Goal: Task Accomplishment & Management: Use online tool/utility

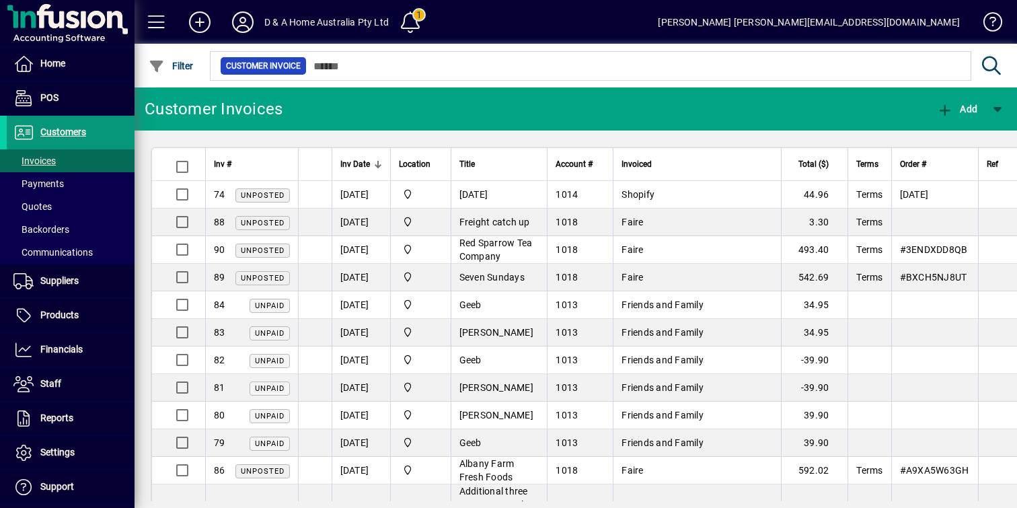
click at [57, 140] on span "Customers" at bounding box center [46, 132] width 79 height 16
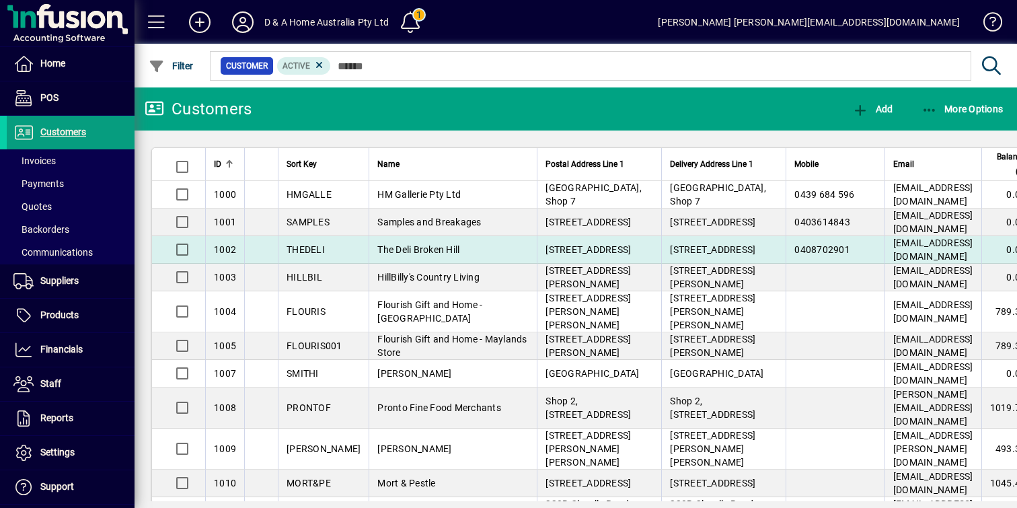
click at [458, 264] on td "The Deli Broken Hill" at bounding box center [453, 250] width 168 height 28
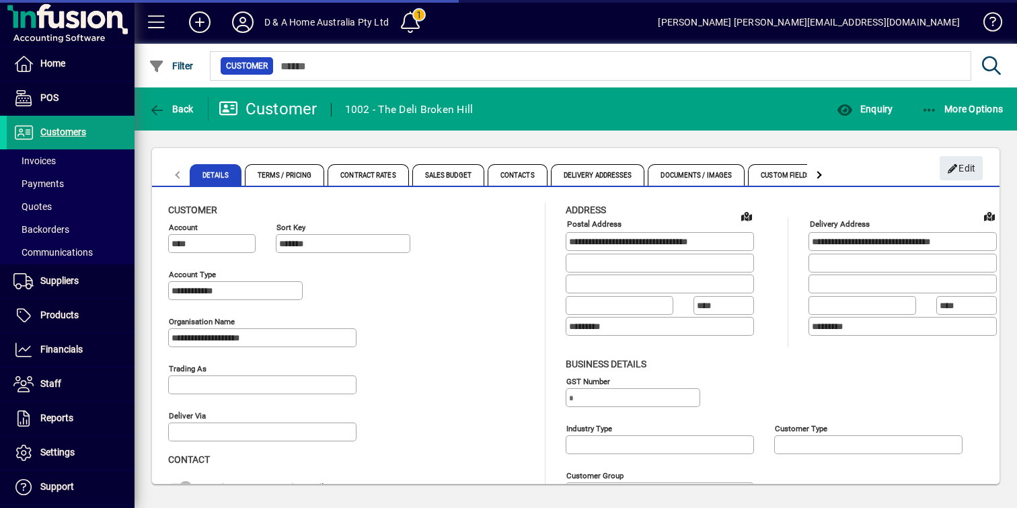
type input "**********"
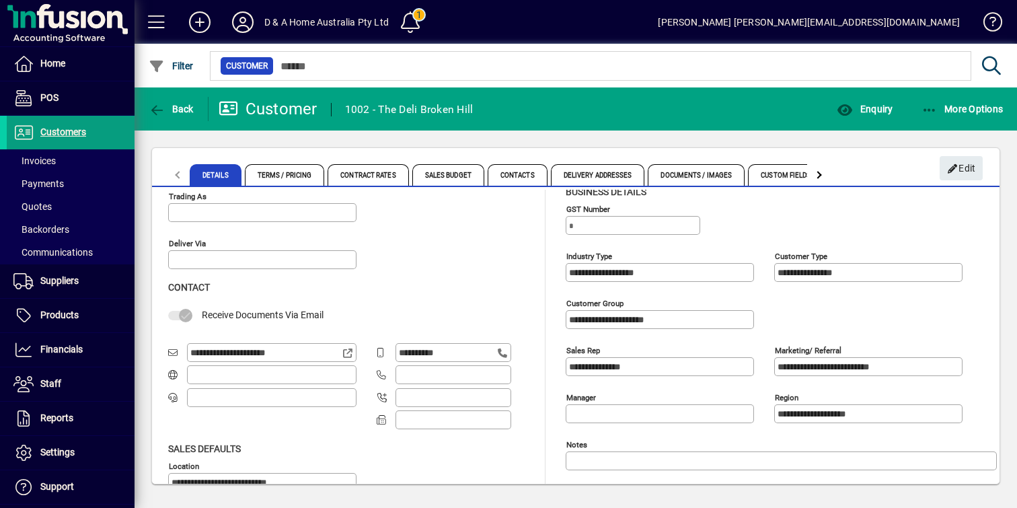
scroll to position [198, 0]
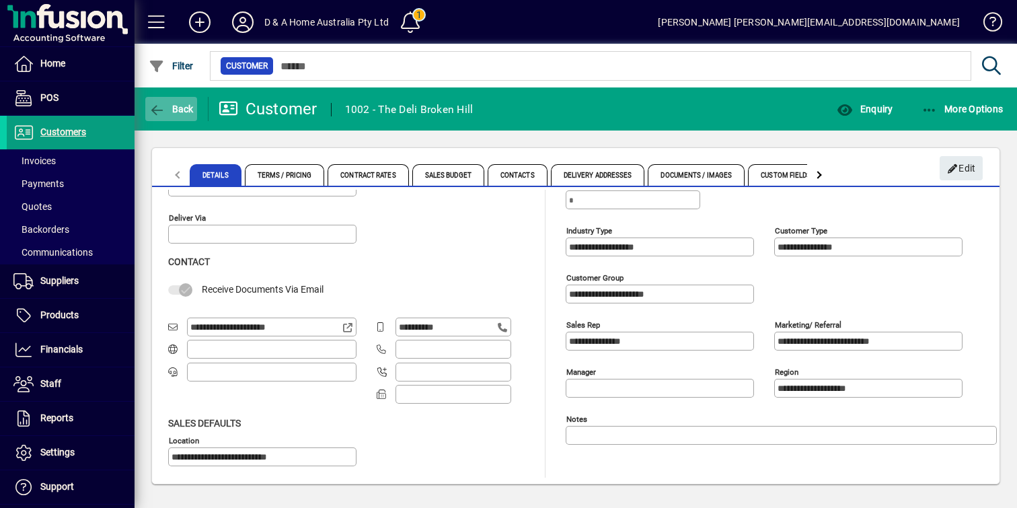
click at [172, 108] on span "Back" at bounding box center [171, 109] width 45 height 11
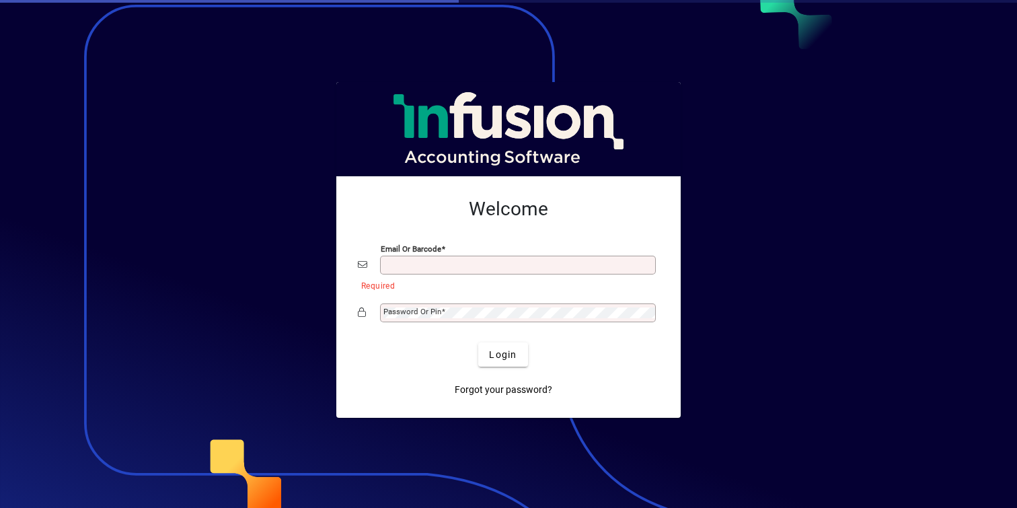
click at [423, 259] on div "Email or Barcode" at bounding box center [518, 265] width 276 height 19
click at [448, 267] on input "Email or Barcode" at bounding box center [520, 265] width 272 height 11
type input "**********"
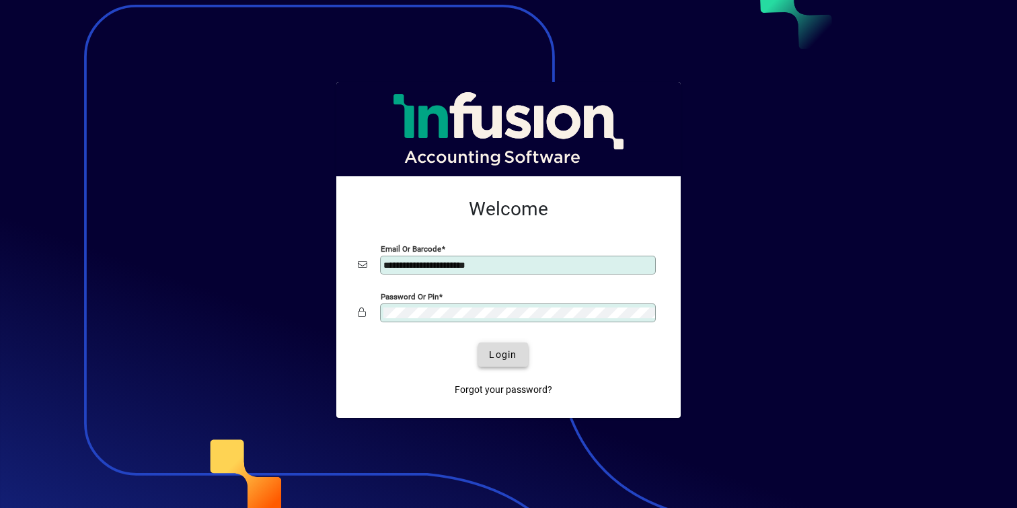
click at [511, 352] on span "Login" at bounding box center [503, 355] width 28 height 14
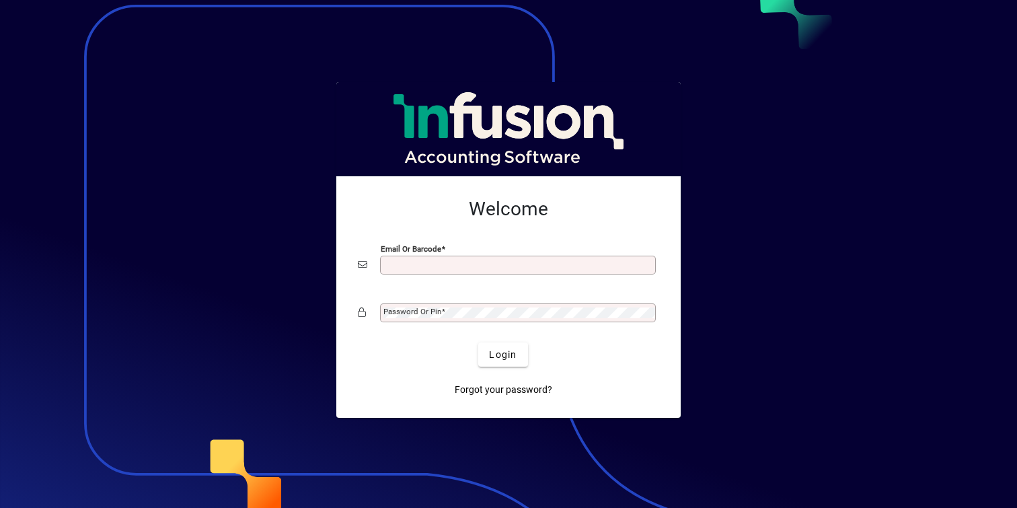
type input "**********"
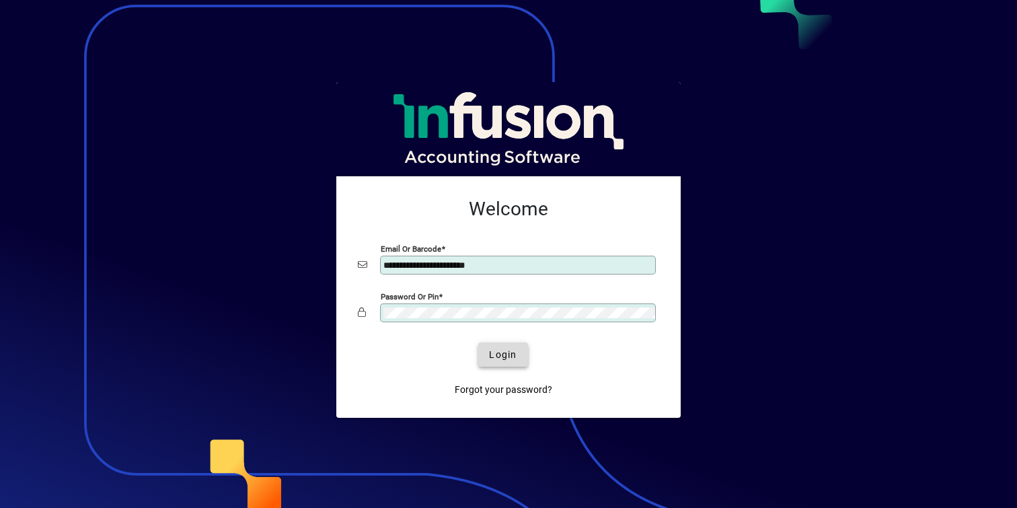
click at [517, 362] on span "submit" at bounding box center [502, 354] width 49 height 32
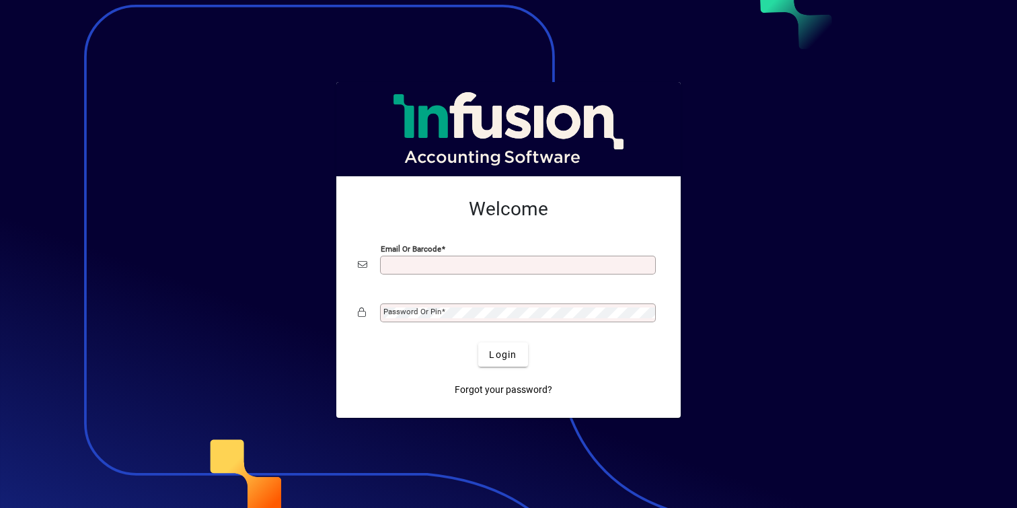
click at [501, 269] on input "Email or Barcode" at bounding box center [520, 265] width 272 height 11
type input "**********"
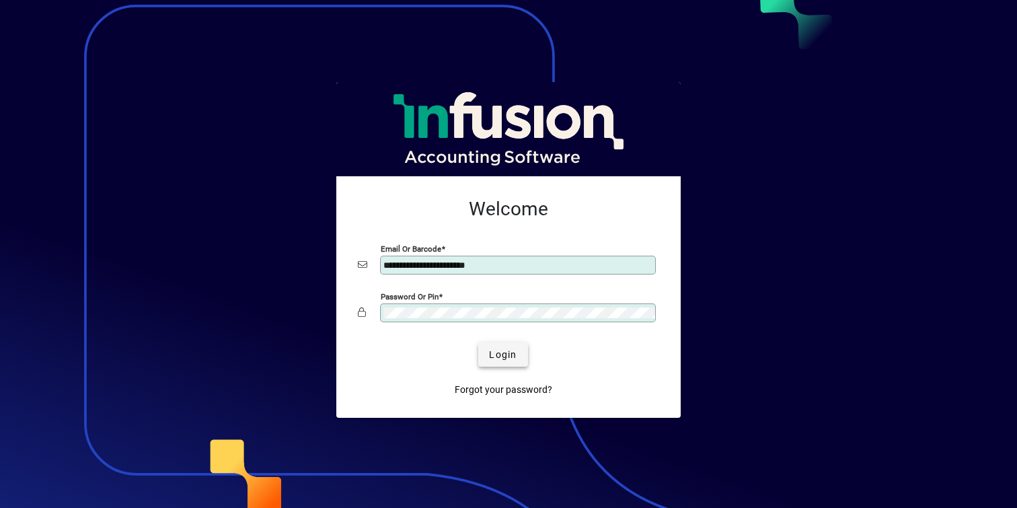
click at [513, 348] on span "Login" at bounding box center [503, 355] width 28 height 14
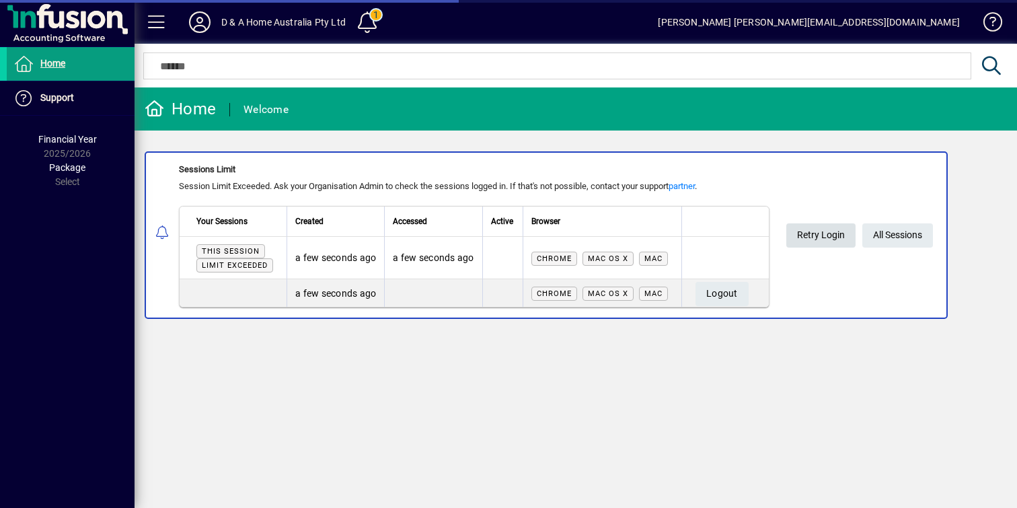
click at [821, 240] on span "Retry Login" at bounding box center [821, 235] width 48 height 22
click at [828, 234] on span "Retry Login" at bounding box center [821, 235] width 48 height 22
click at [735, 292] on span "Logout" at bounding box center [723, 294] width 32 height 22
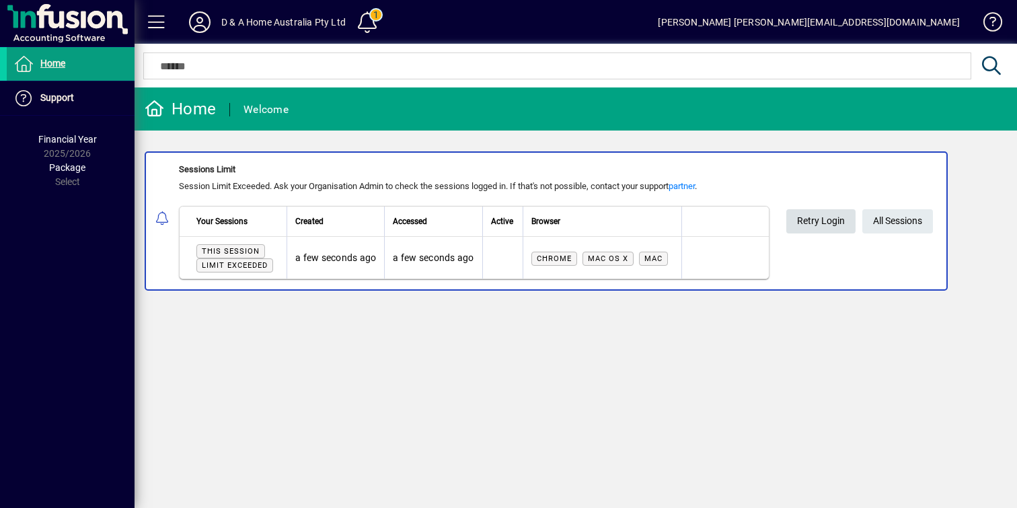
click at [826, 223] on span "Retry Login" at bounding box center [821, 221] width 48 height 22
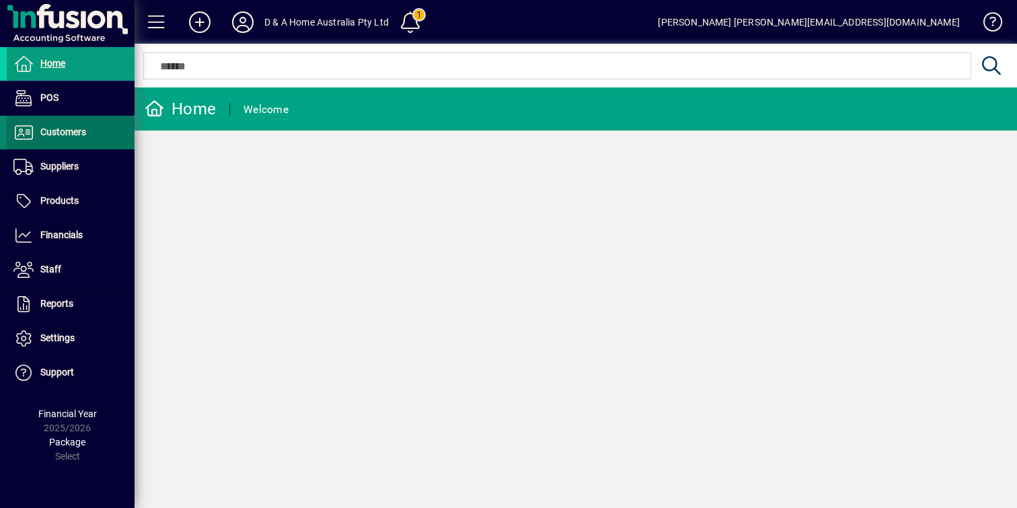
click at [89, 141] on span at bounding box center [71, 132] width 128 height 32
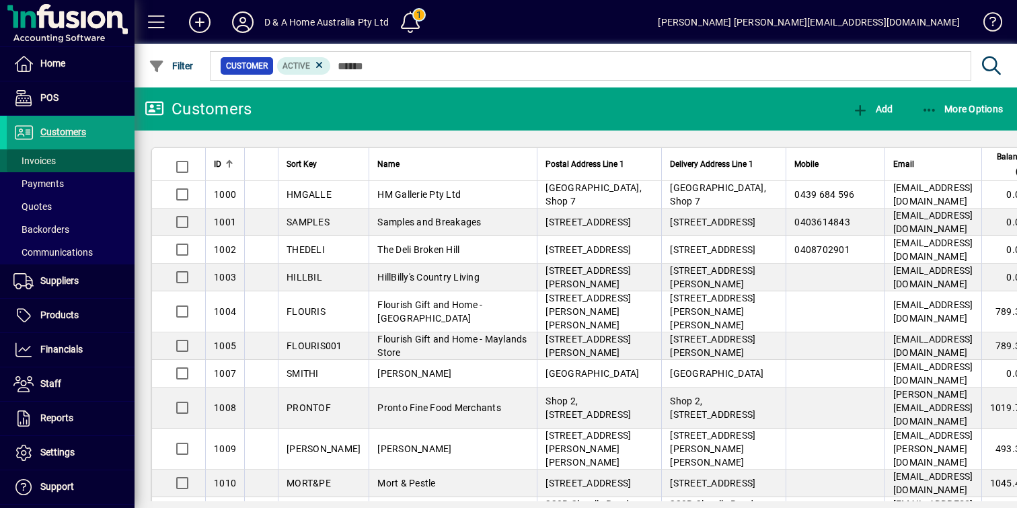
click at [79, 166] on span at bounding box center [71, 161] width 128 height 32
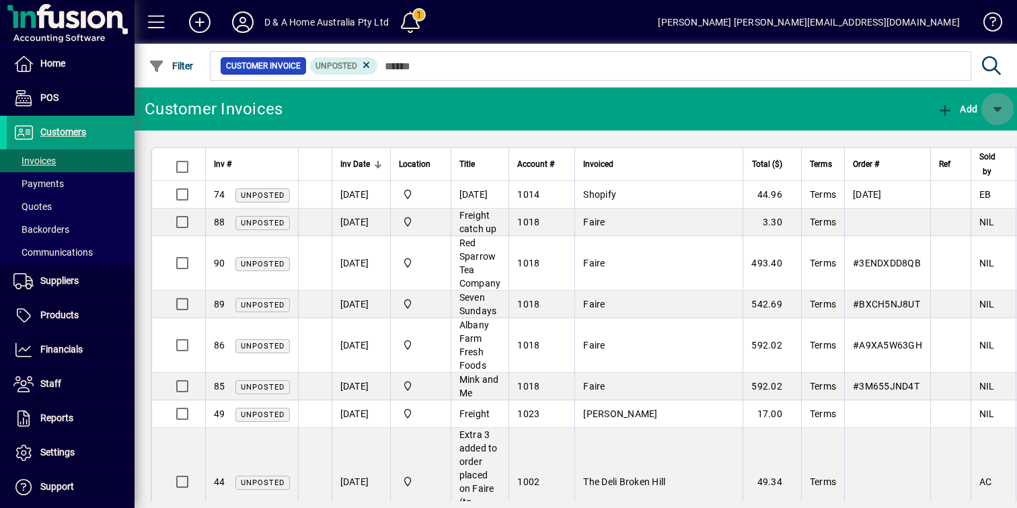
click at [995, 105] on span "button" at bounding box center [998, 109] width 32 height 32
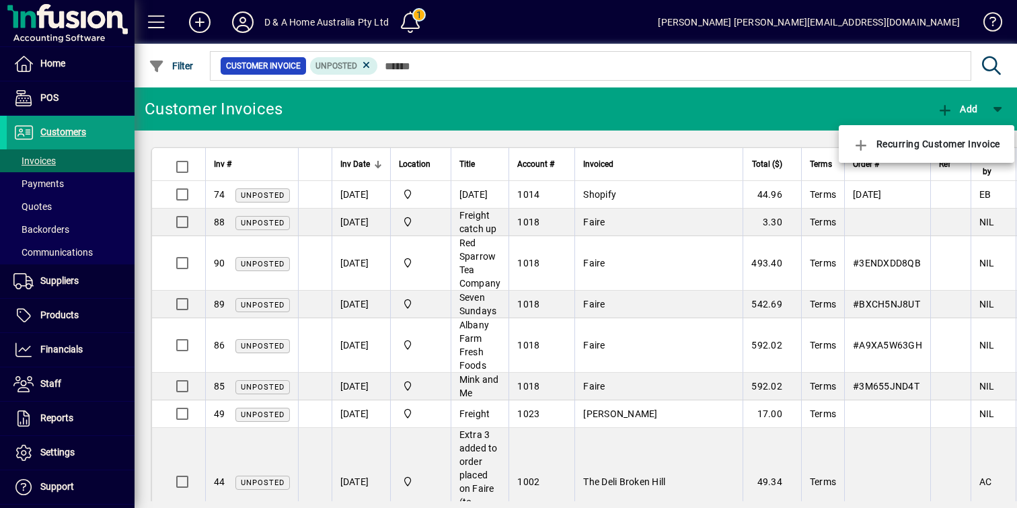
click at [868, 110] on div at bounding box center [508, 254] width 1017 height 508
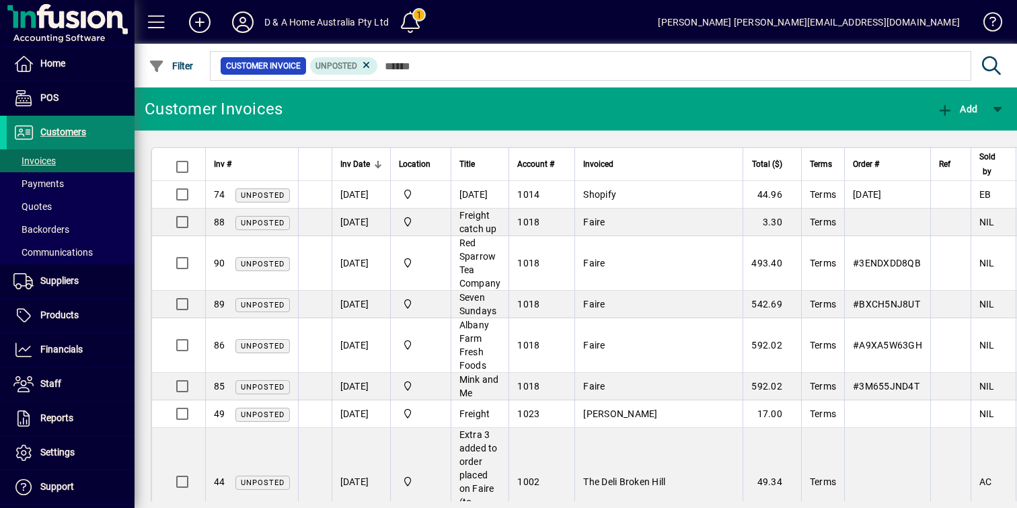
click at [79, 133] on span "Customers" at bounding box center [63, 132] width 46 height 11
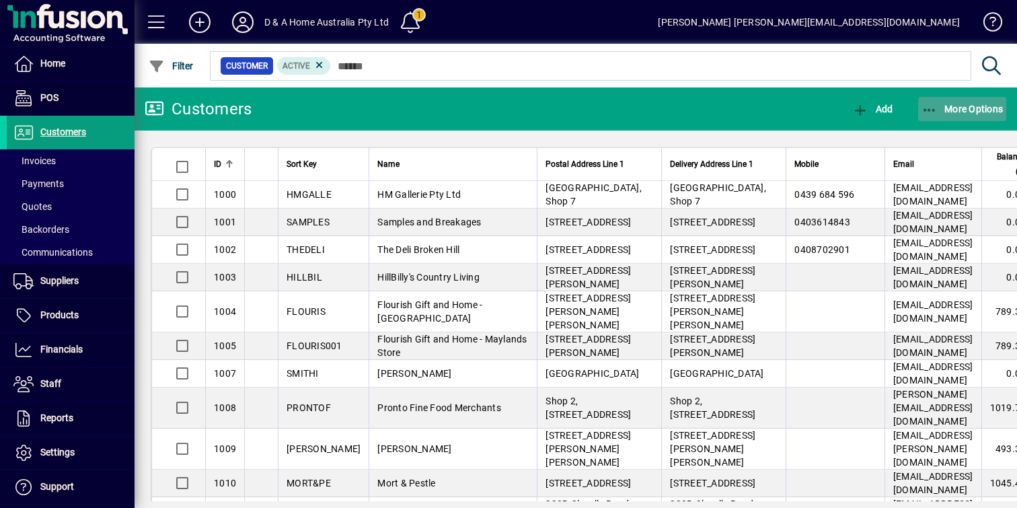
click at [937, 102] on span "button" at bounding box center [962, 109] width 89 height 32
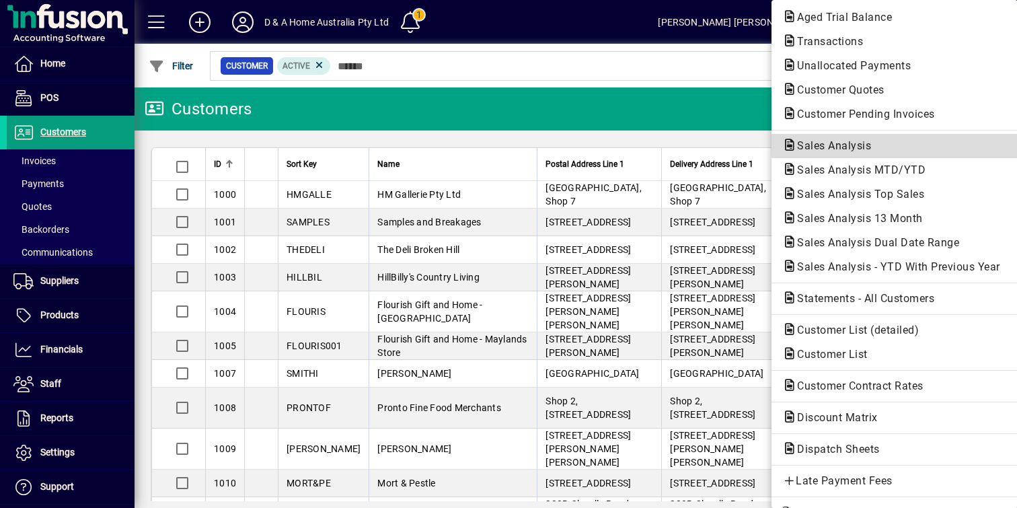
click at [915, 141] on span "Sales Analysis" at bounding box center [895, 146] width 225 height 16
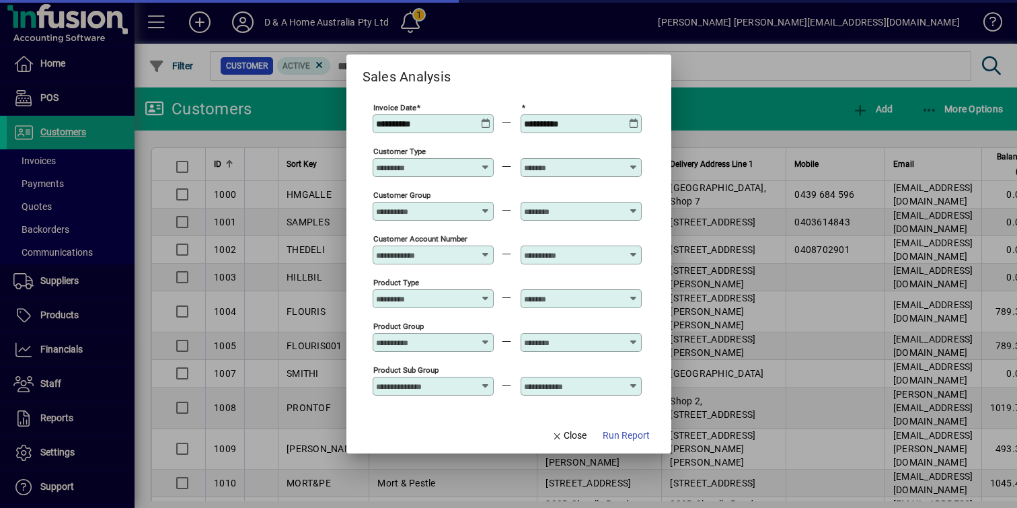
type input "**********"
click at [491, 118] on icon at bounding box center [486, 118] width 10 height 0
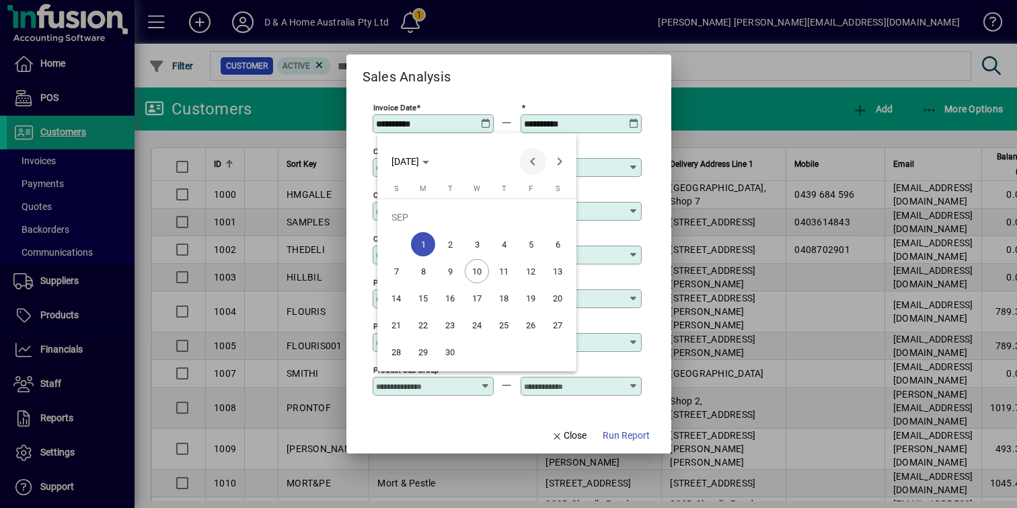
click at [536, 158] on span "Previous month" at bounding box center [532, 161] width 27 height 27
click at [531, 222] on span "1" at bounding box center [531, 217] width 24 height 24
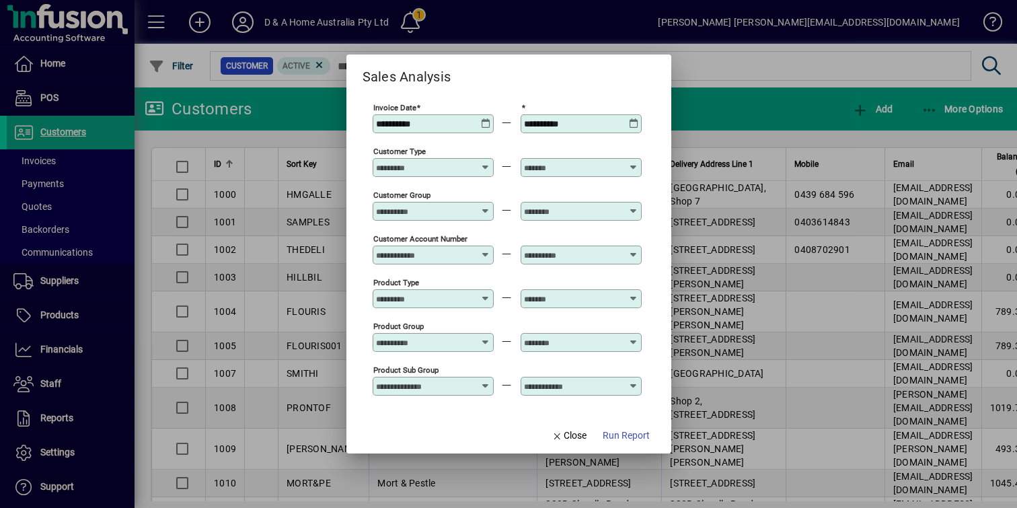
type input "**********"
click at [621, 437] on span "Run Report" at bounding box center [626, 436] width 47 height 14
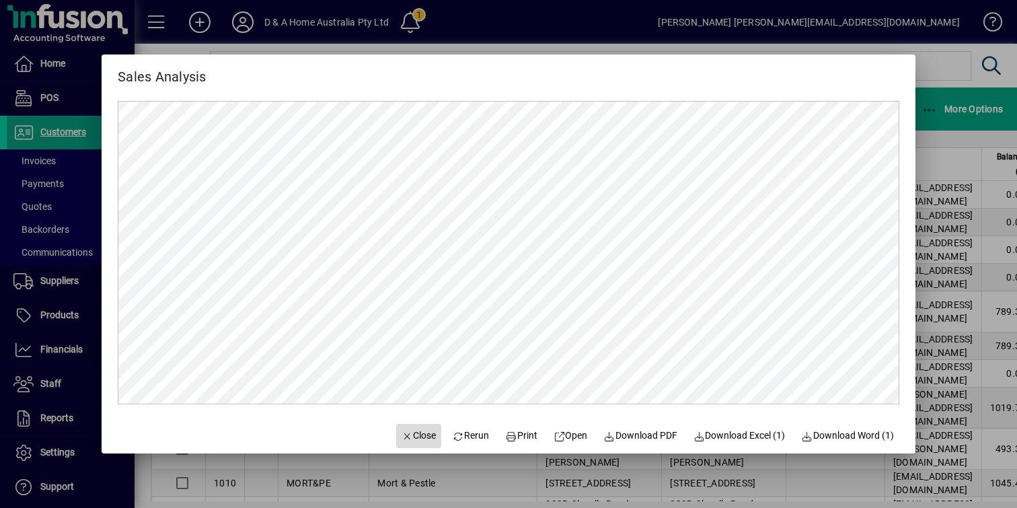
click at [417, 429] on span "button" at bounding box center [419, 436] width 46 height 32
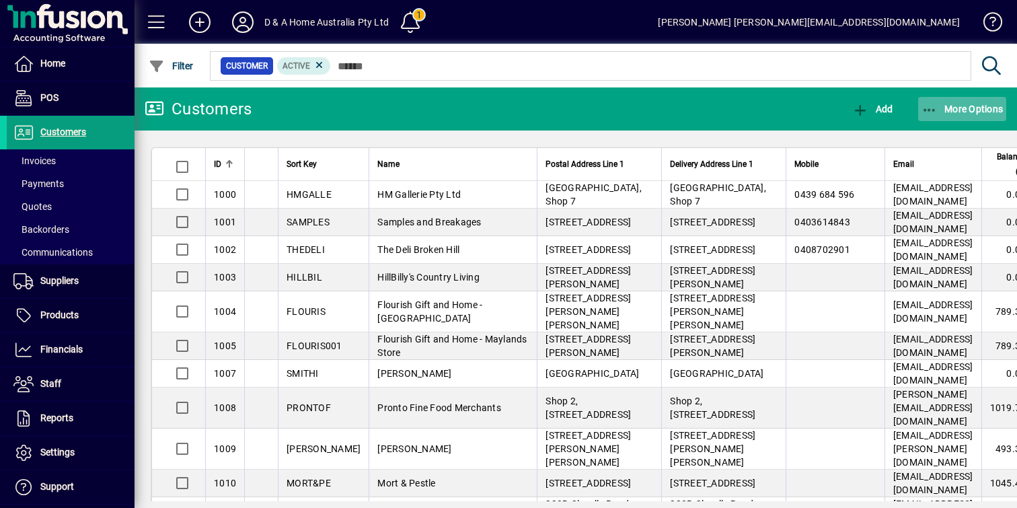
click at [932, 110] on icon "button" at bounding box center [930, 110] width 17 height 13
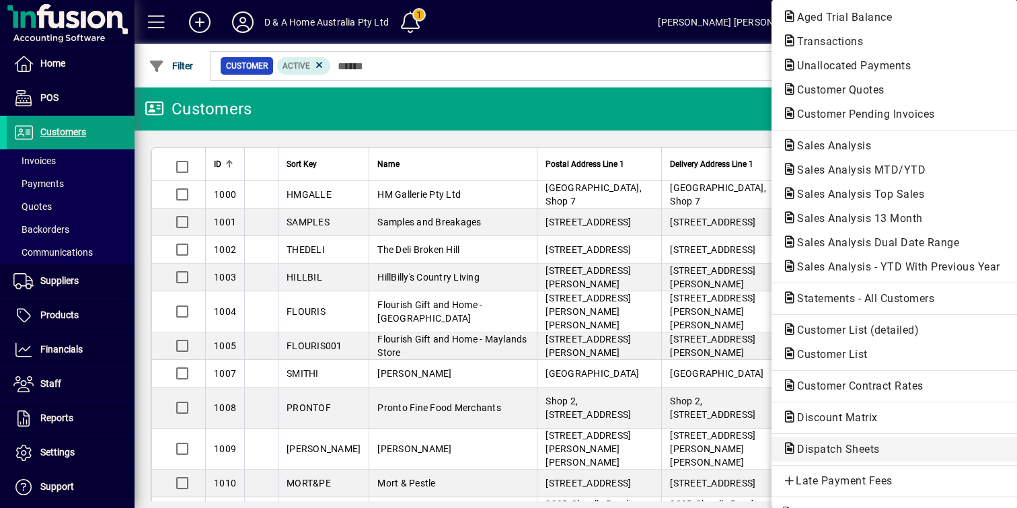
click at [820, 445] on span "Dispatch Sheets" at bounding box center [835, 449] width 104 height 13
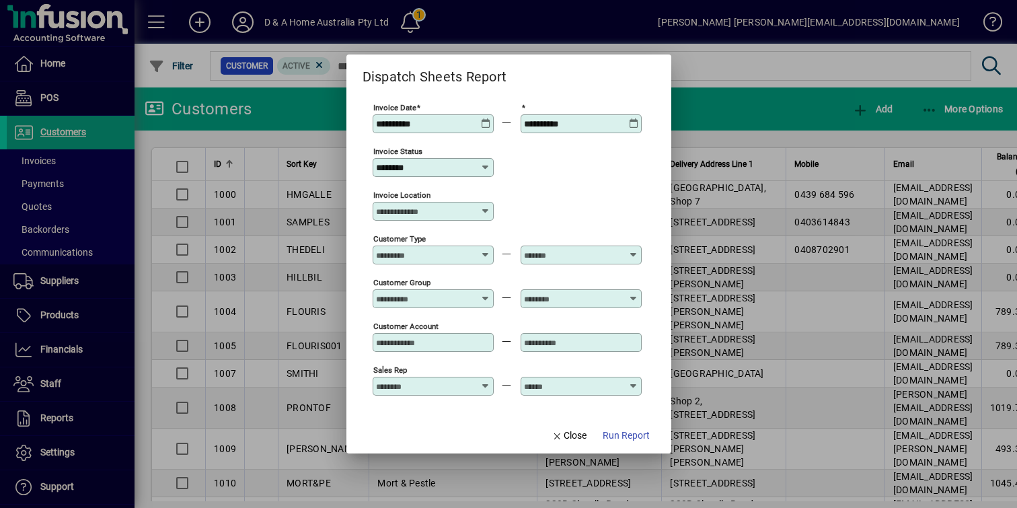
click at [491, 118] on icon at bounding box center [486, 118] width 10 height 0
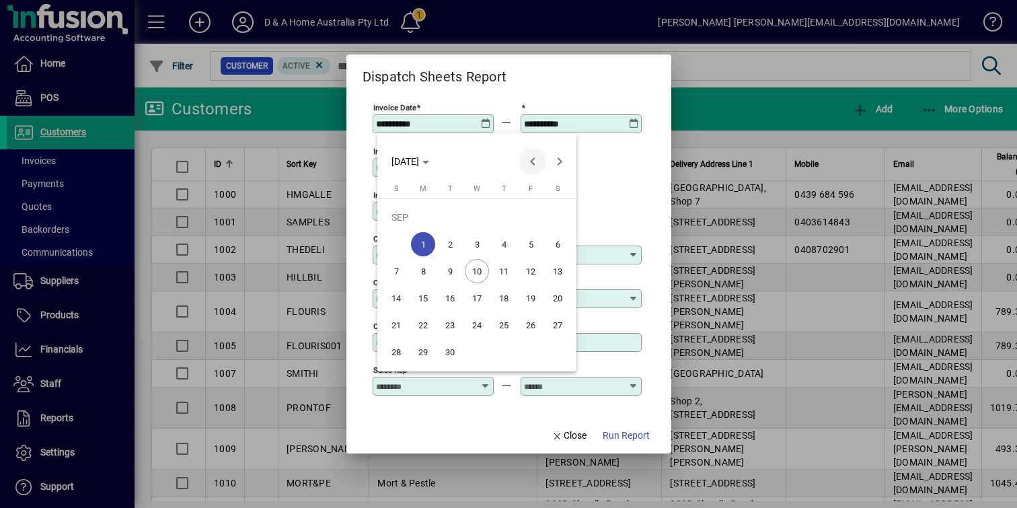
click at [536, 165] on span "Previous month" at bounding box center [532, 161] width 27 height 27
click at [529, 217] on span "1" at bounding box center [531, 217] width 24 height 24
type input "**********"
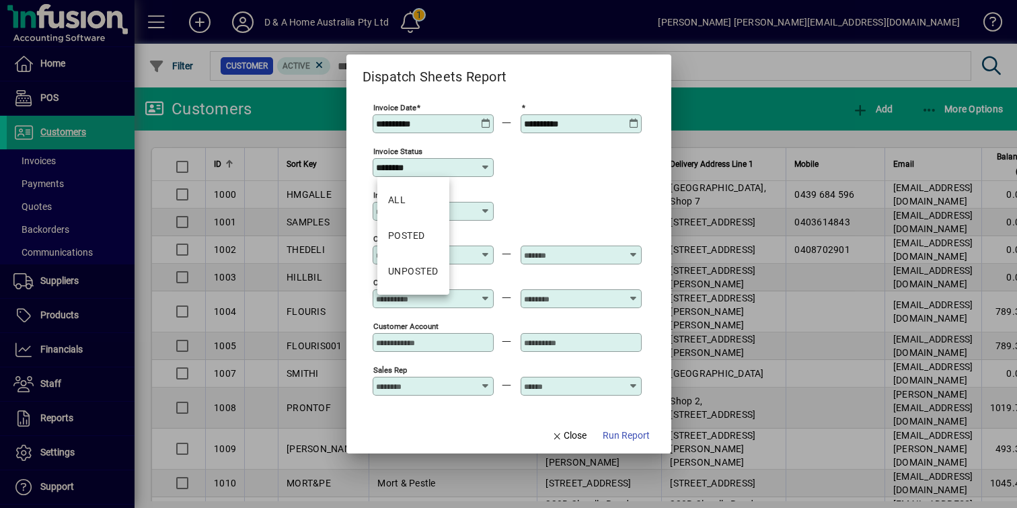
click at [466, 170] on input "********" at bounding box center [428, 167] width 104 height 11
click at [437, 205] on mat-option "ALL" at bounding box center [413, 200] width 72 height 36
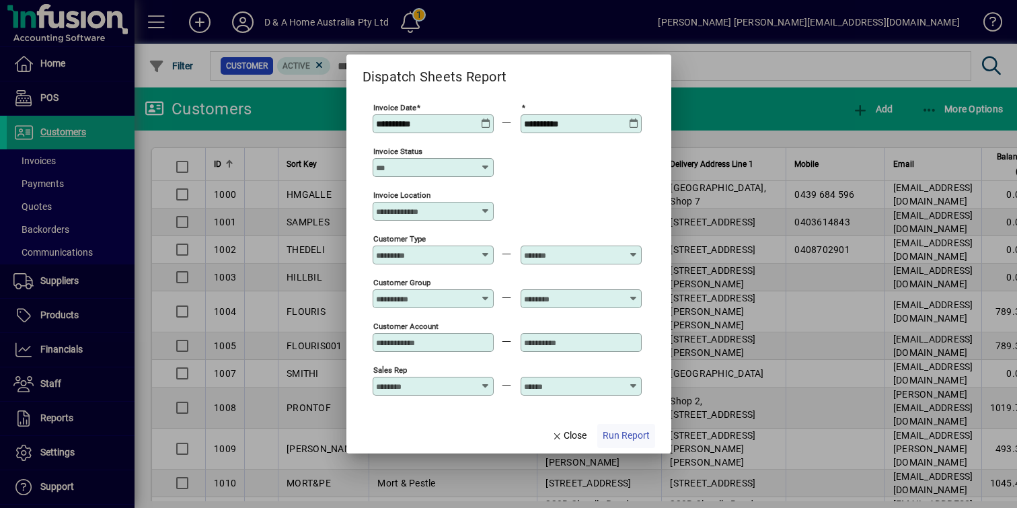
click at [624, 441] on span "Run Report" at bounding box center [626, 436] width 47 height 14
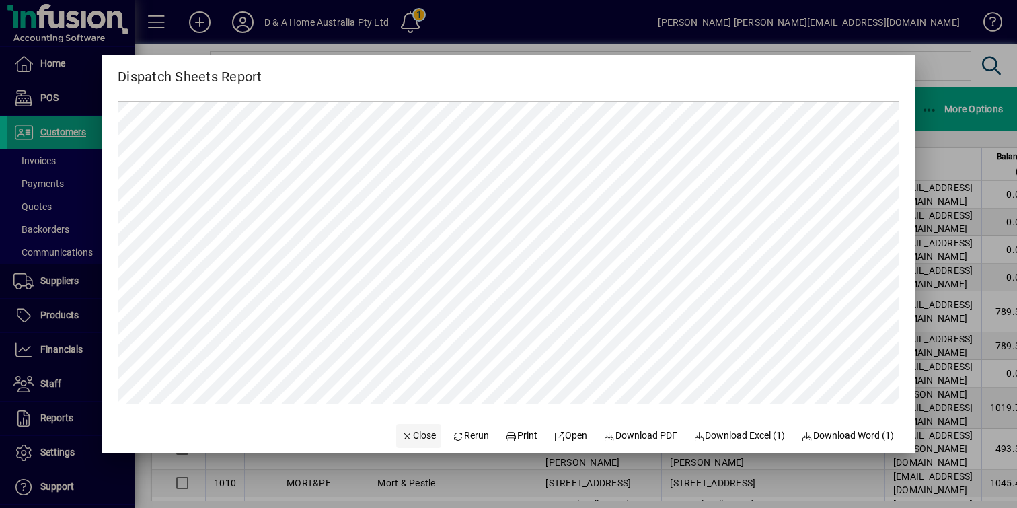
click at [414, 433] on span "Close" at bounding box center [419, 436] width 35 height 14
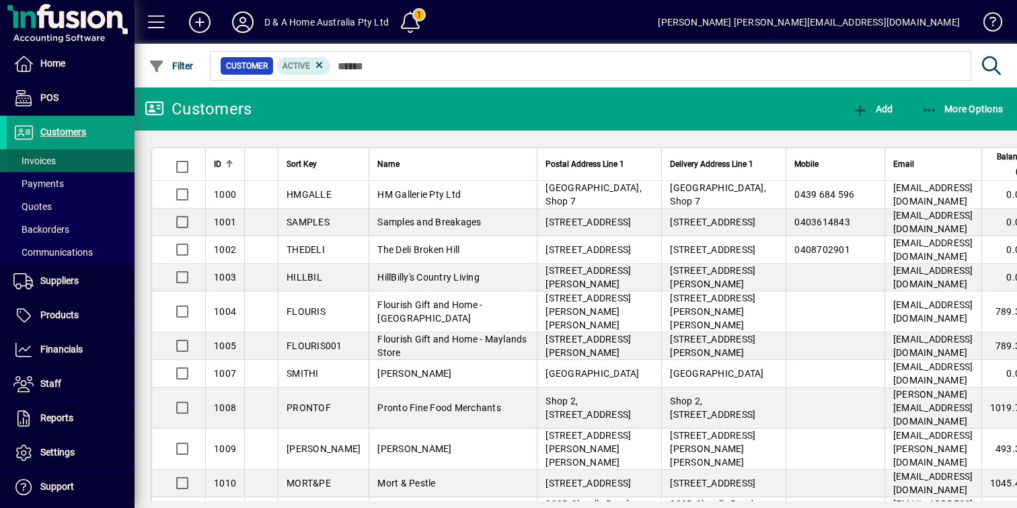
click at [96, 158] on span at bounding box center [71, 161] width 128 height 32
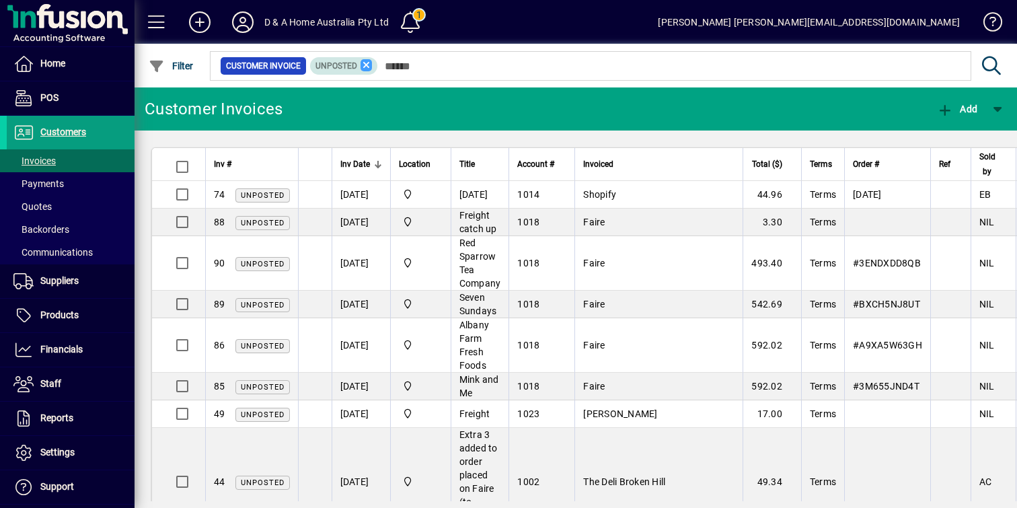
click at [367, 60] on icon at bounding box center [367, 65] width 12 height 12
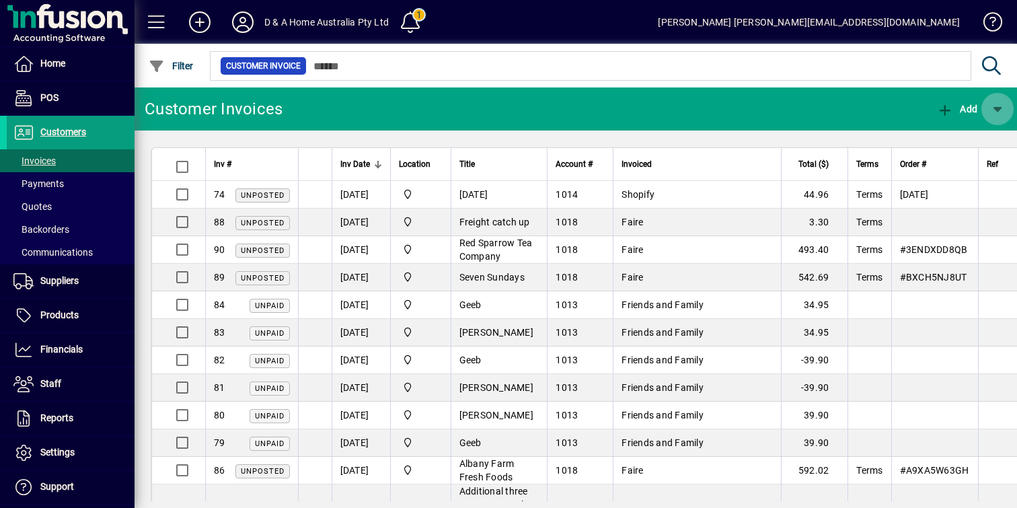
click at [999, 114] on span "button" at bounding box center [998, 109] width 32 height 32
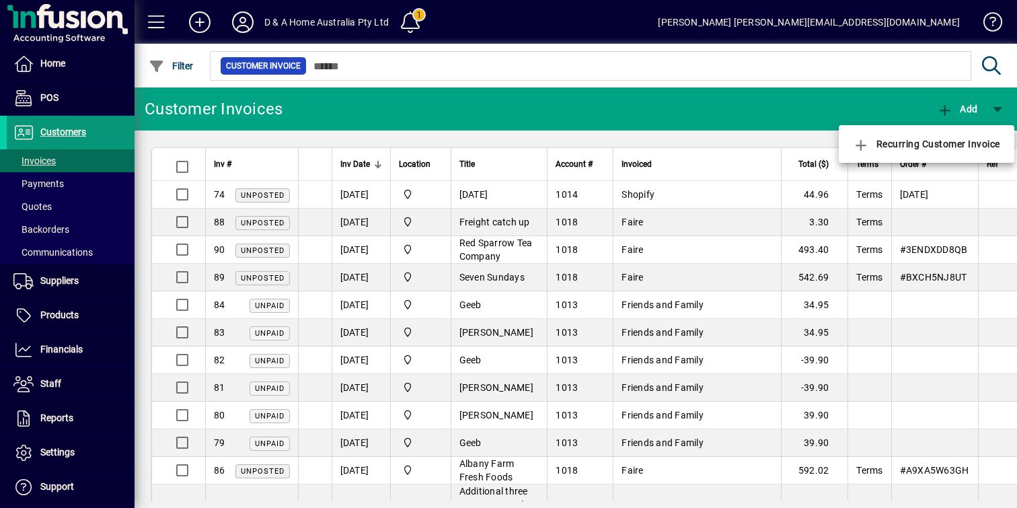
click at [56, 138] on div at bounding box center [508, 254] width 1017 height 508
click at [69, 137] on span "Customers" at bounding box center [46, 132] width 79 height 16
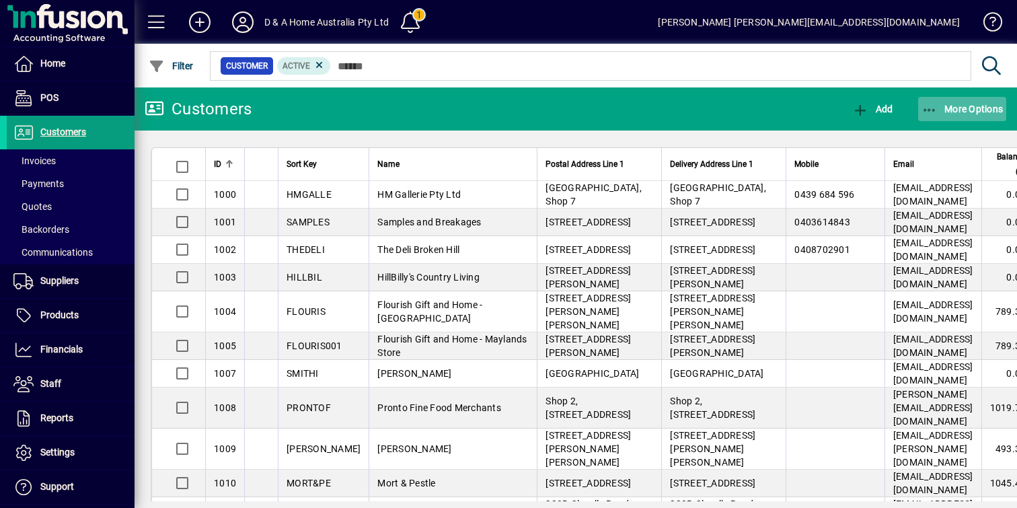
click at [954, 104] on span "More Options" at bounding box center [963, 109] width 82 height 11
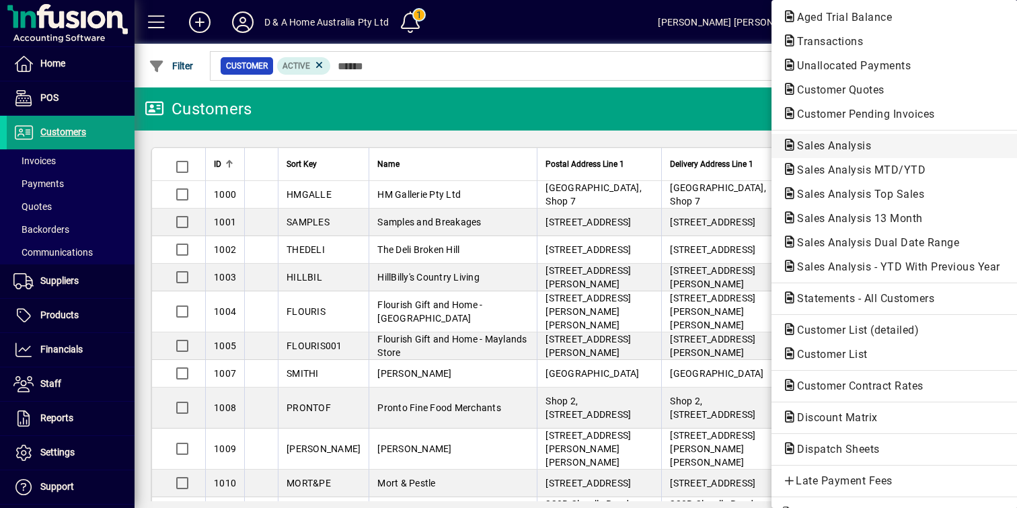
click at [916, 140] on span "Sales Analysis" at bounding box center [895, 146] width 225 height 16
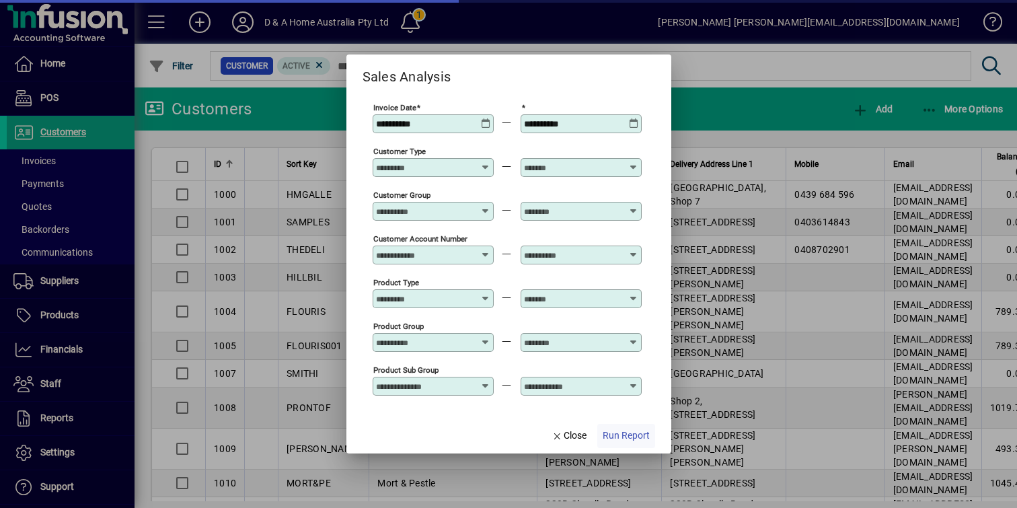
click at [606, 437] on span "Run Report" at bounding box center [626, 436] width 47 height 14
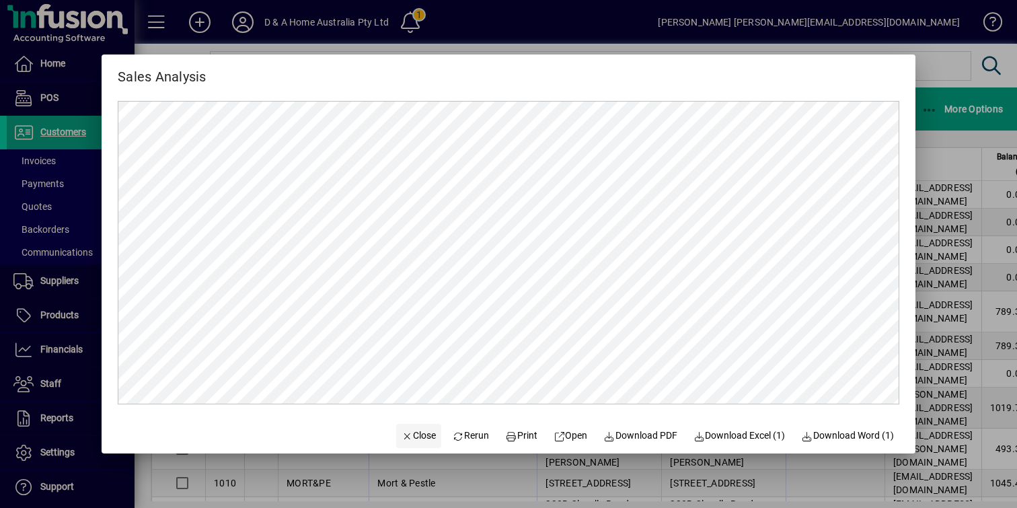
click at [414, 437] on span "Close" at bounding box center [419, 436] width 35 height 14
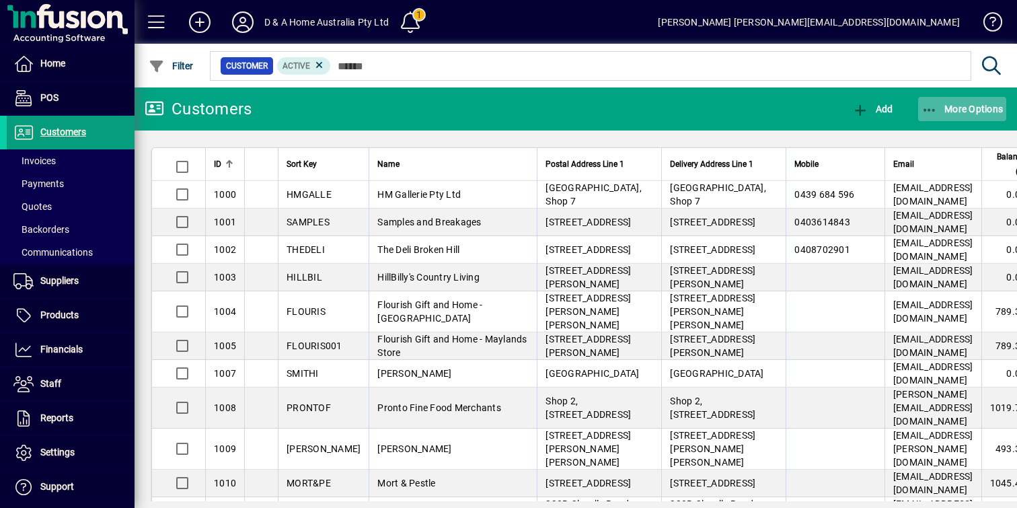
click at [939, 106] on span "More Options" at bounding box center [963, 109] width 82 height 11
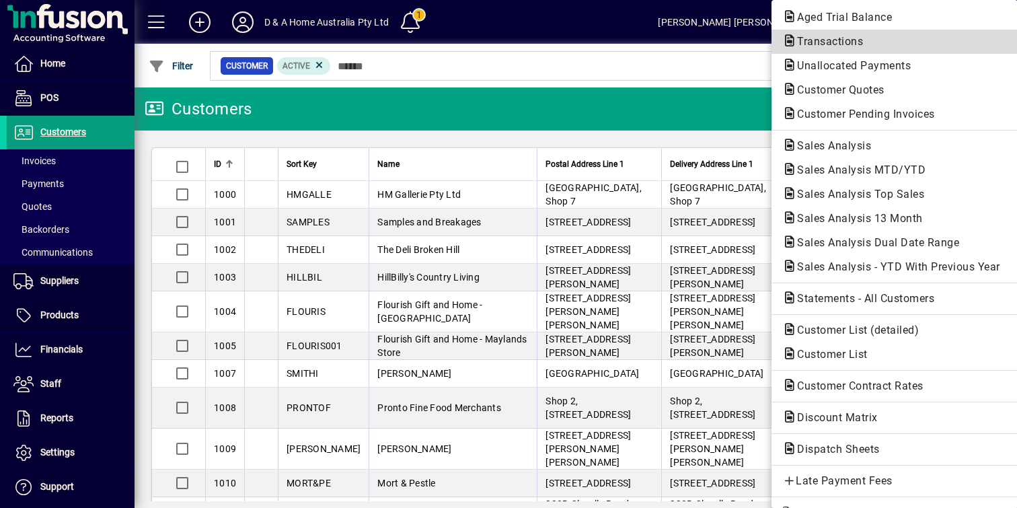
click at [898, 50] on button "Transactions" at bounding box center [895, 42] width 246 height 24
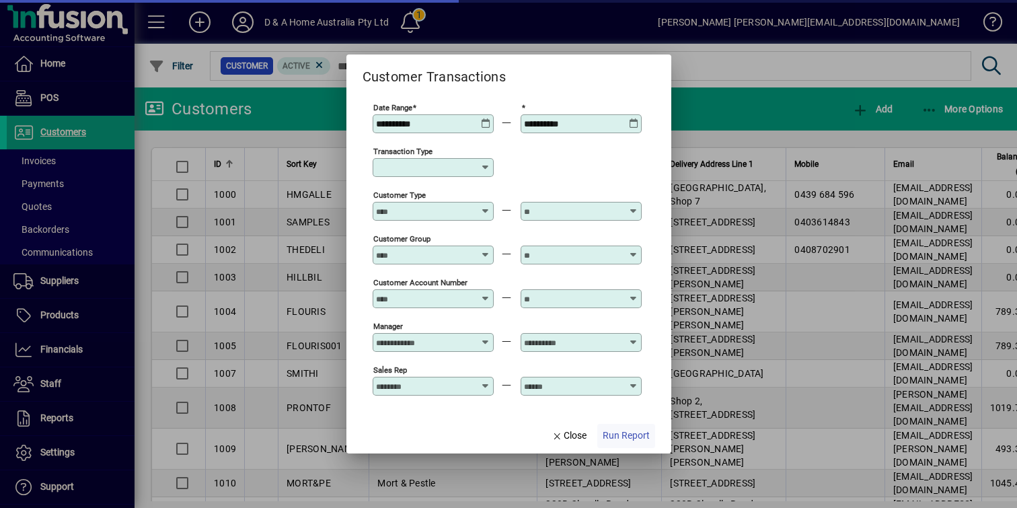
click at [618, 431] on span "Run Report" at bounding box center [626, 436] width 47 height 14
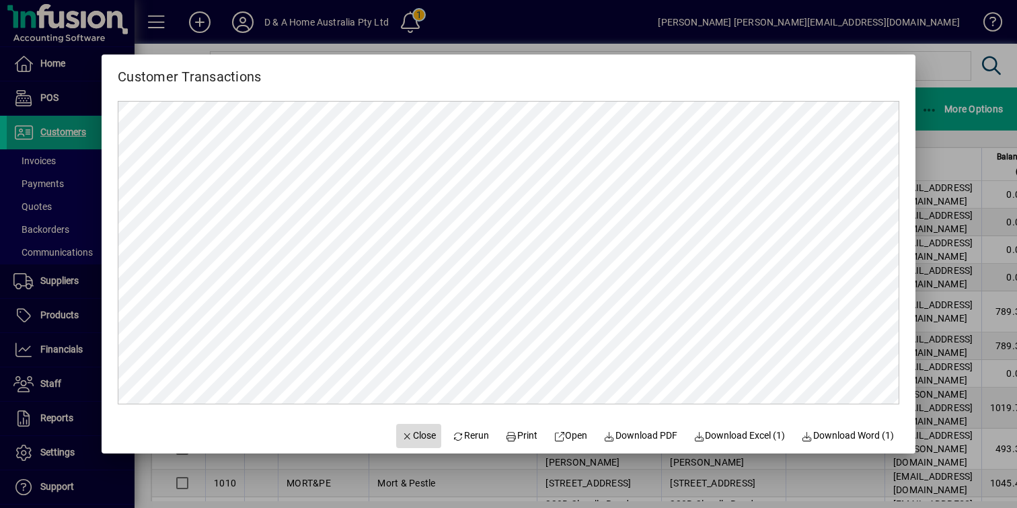
click at [420, 431] on span "Close" at bounding box center [419, 436] width 35 height 14
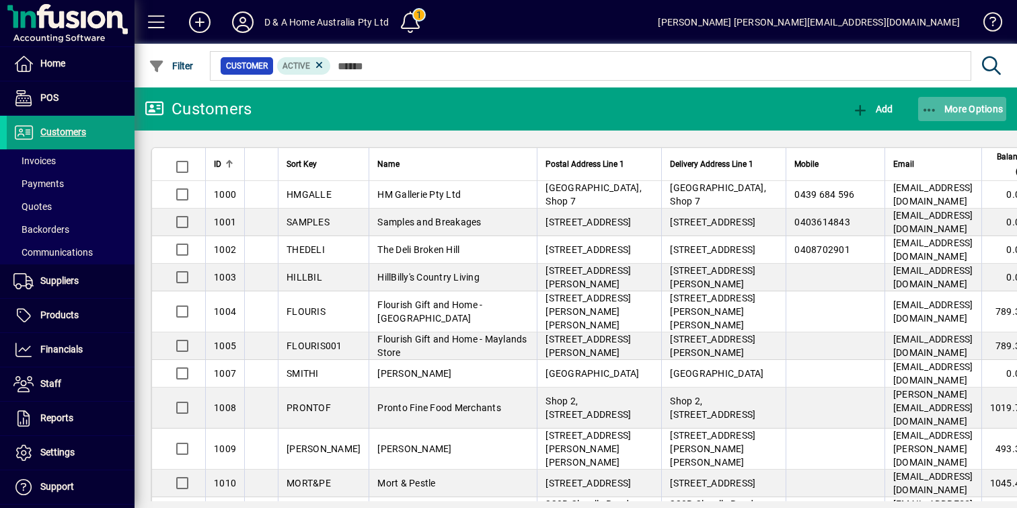
click at [928, 112] on icon "button" at bounding box center [930, 110] width 17 height 13
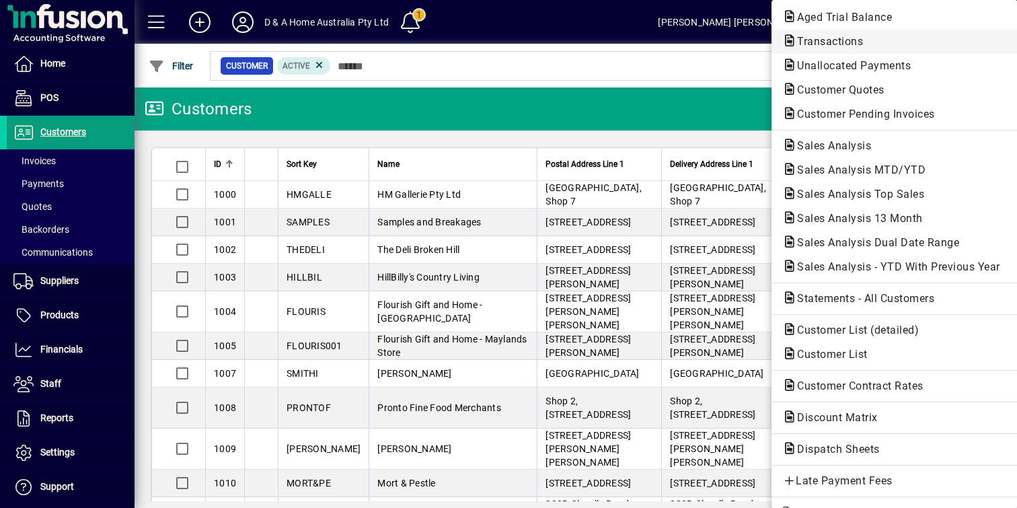
click at [896, 40] on span "Transactions" at bounding box center [895, 42] width 225 height 16
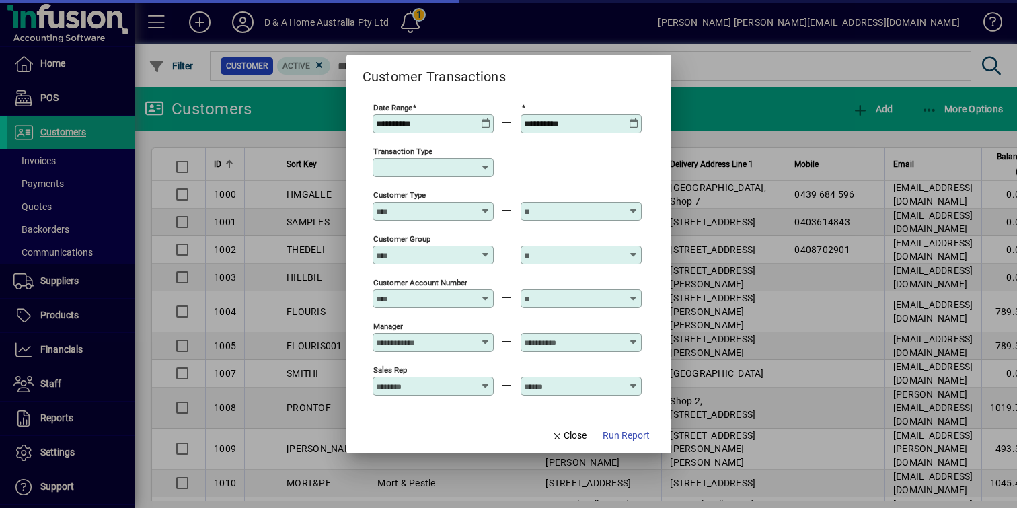
click at [491, 118] on icon at bounding box center [486, 118] width 10 height 0
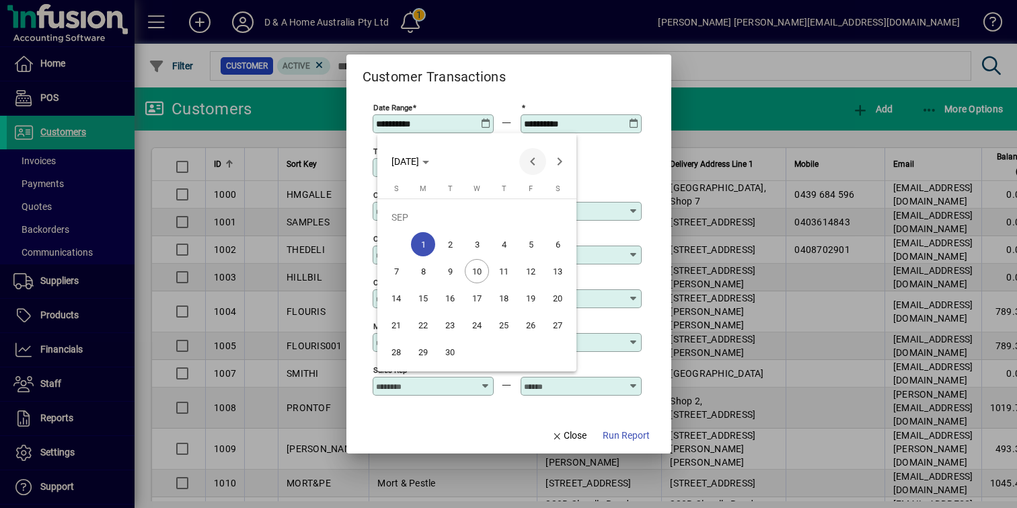
click at [530, 164] on span "Previous month" at bounding box center [532, 161] width 27 height 27
click at [506, 214] on span "1" at bounding box center [504, 217] width 24 height 24
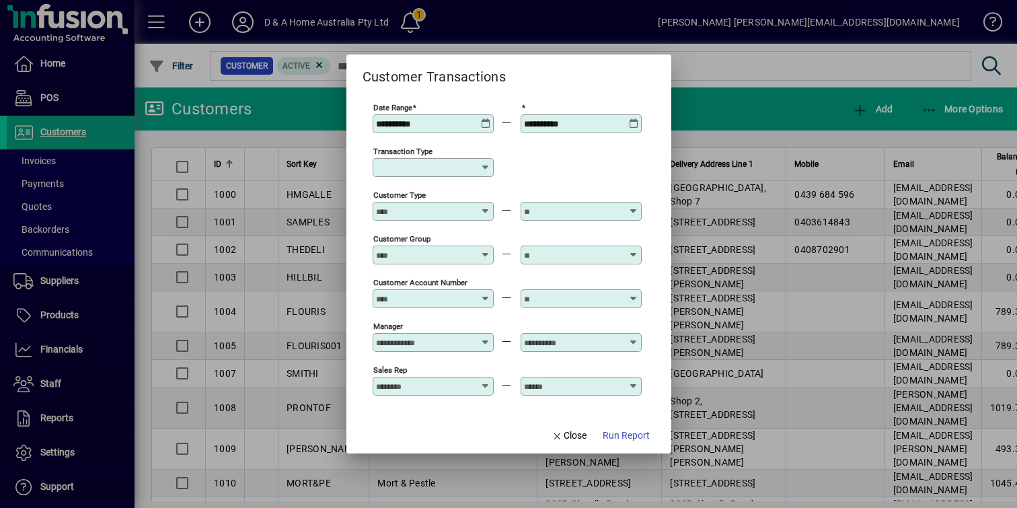
click at [491, 118] on icon at bounding box center [486, 118] width 10 height 0
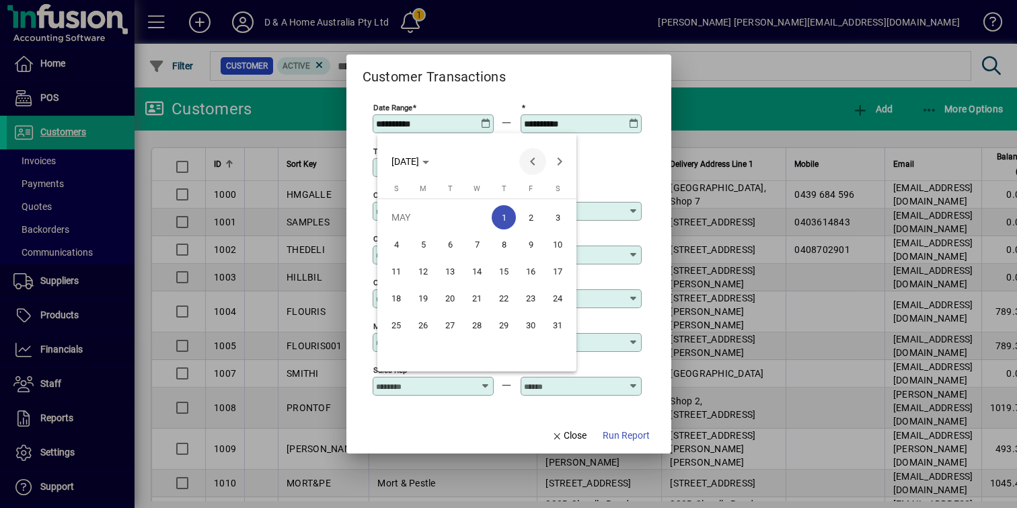
click at [537, 159] on span "Previous month" at bounding box center [532, 161] width 27 height 27
click at [450, 242] on span "1" at bounding box center [450, 244] width 24 height 24
type input "**********"
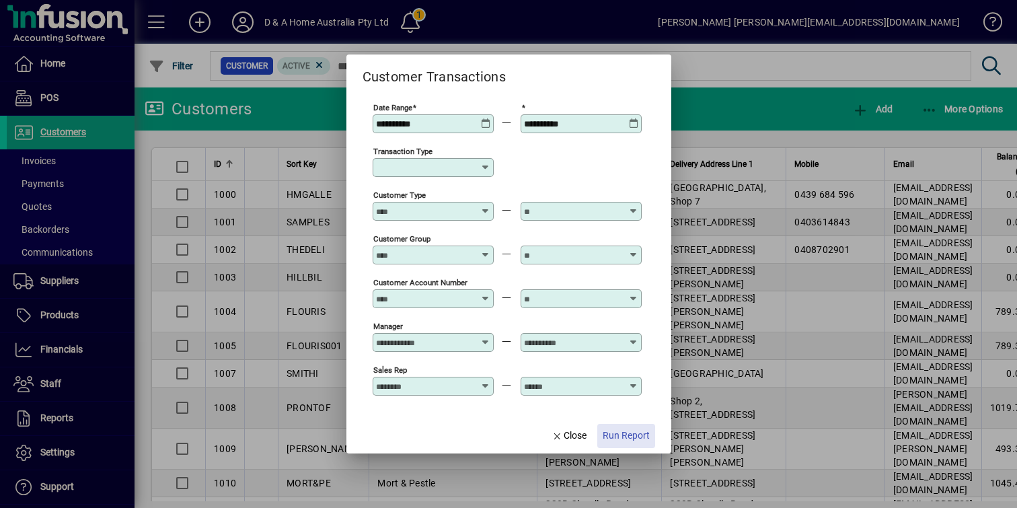
click at [624, 440] on span "Run Report" at bounding box center [626, 436] width 47 height 14
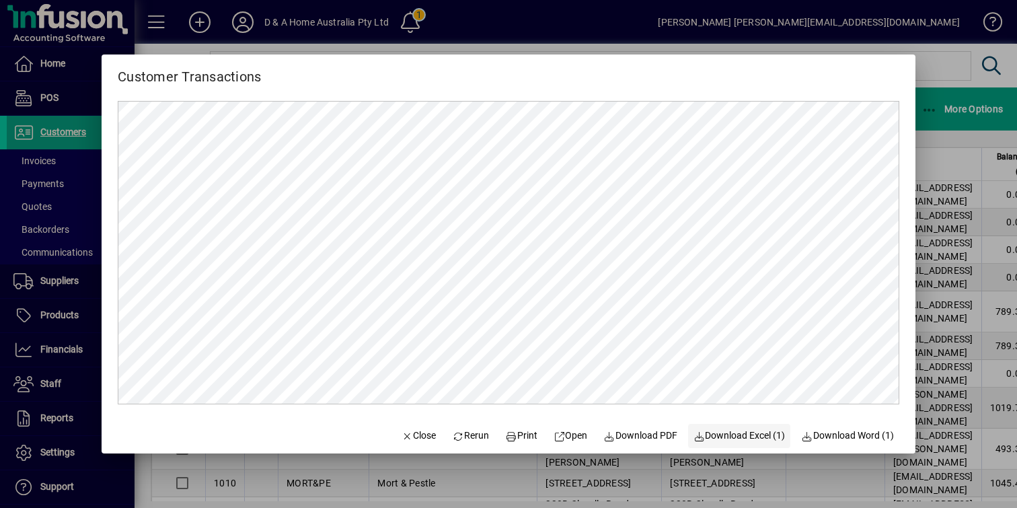
click at [734, 431] on span "Download Excel (1)" at bounding box center [740, 436] width 92 height 14
